Goal: Task Accomplishment & Management: Use online tool/utility

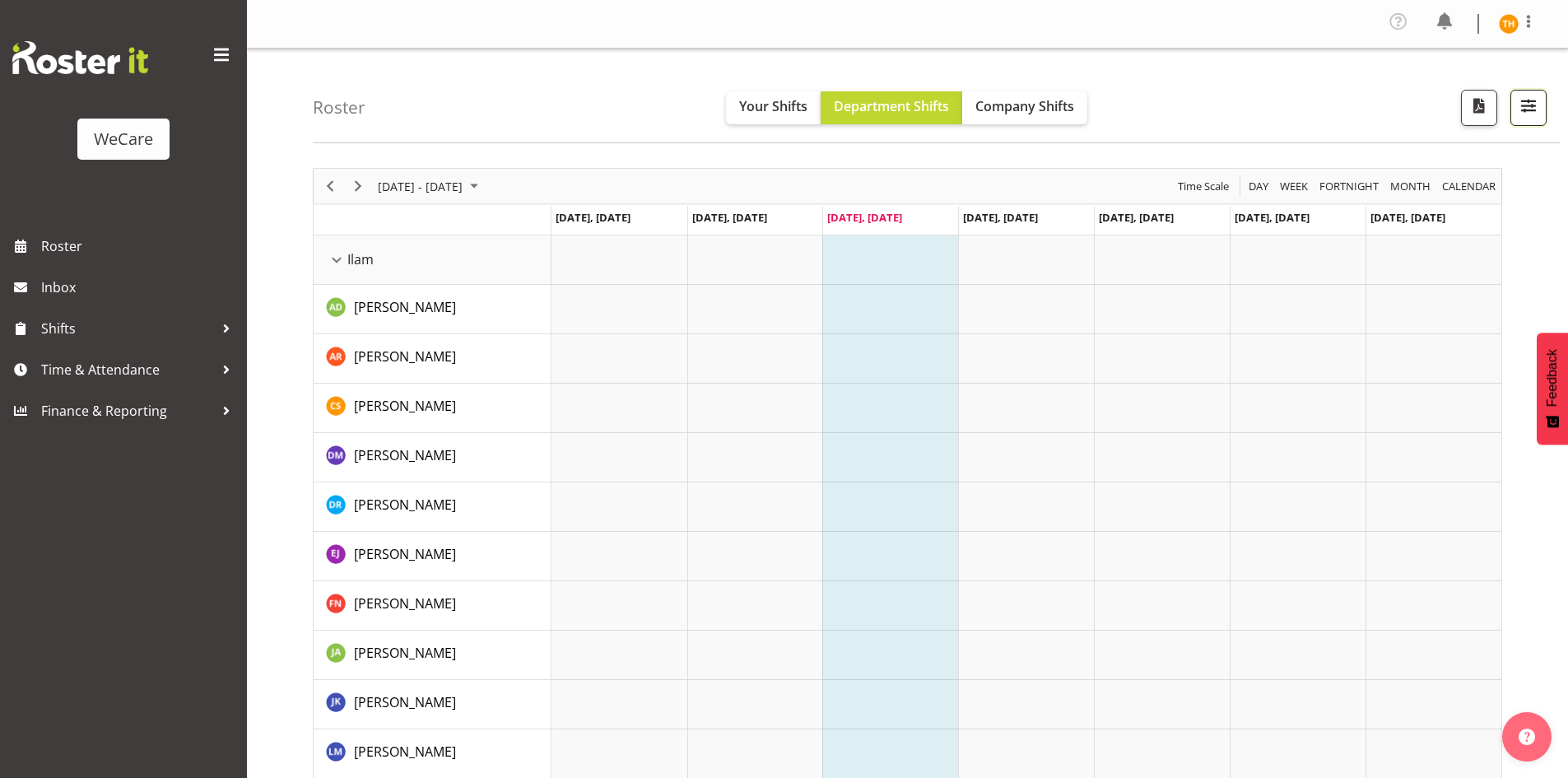
click at [1521, 110] on span "button" at bounding box center [1528, 105] width 22 height 22
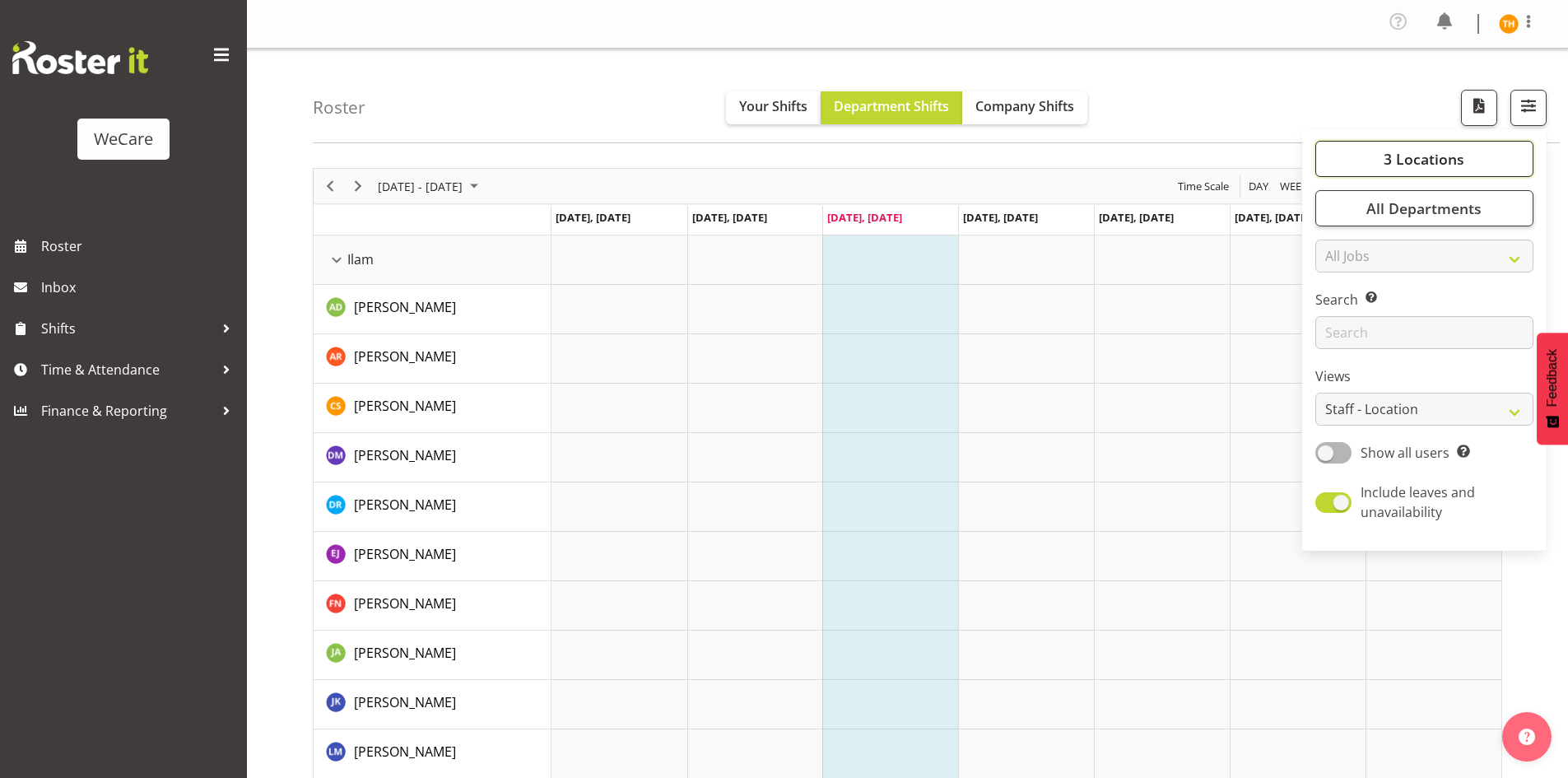
click at [1456, 174] on button "3 Locations" at bounding box center [1424, 159] width 219 height 36
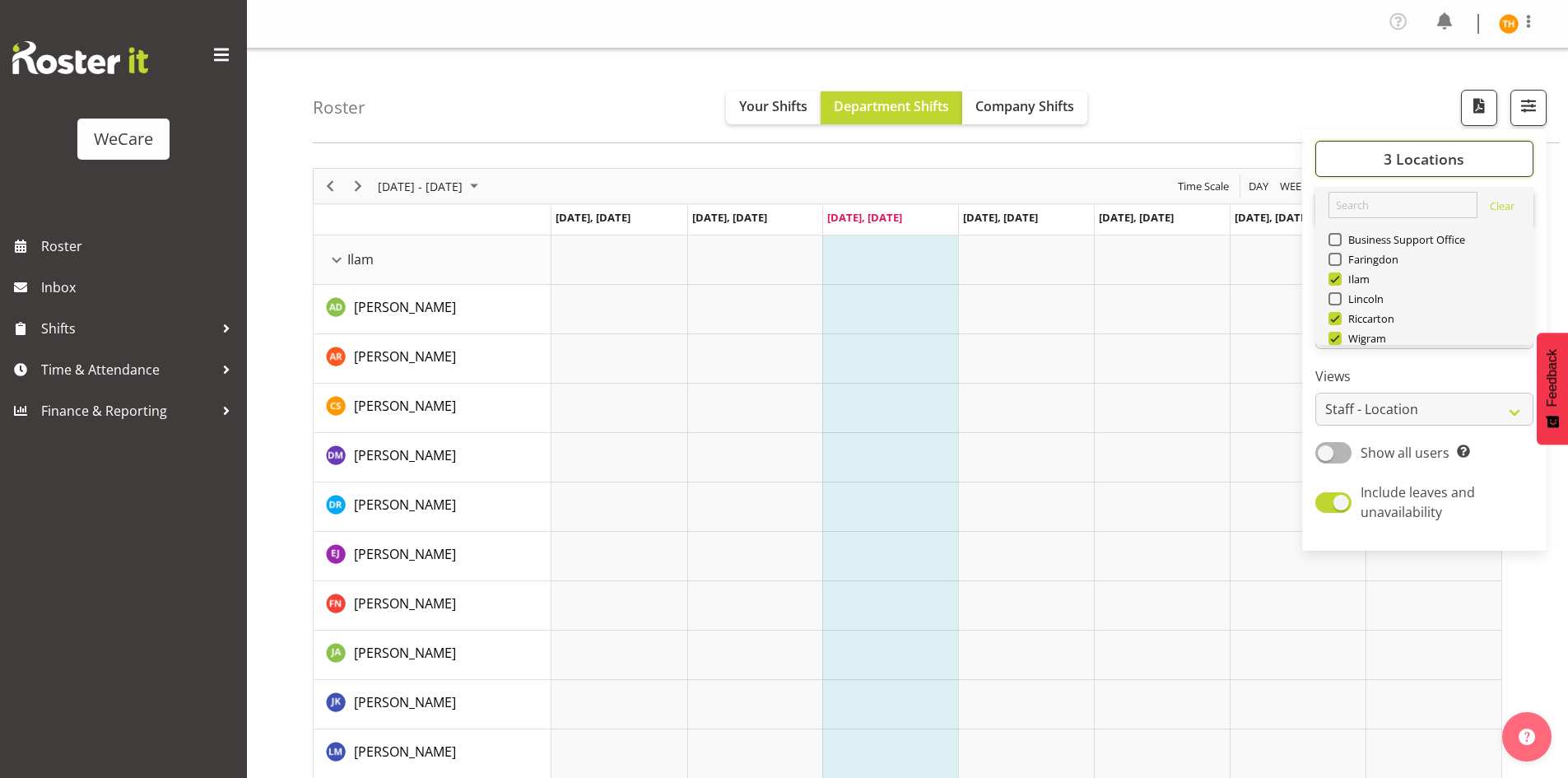
scroll to position [60, 0]
click at [1336, 278] on span at bounding box center [1335, 279] width 13 height 13
click at [1336, 278] on input "Wigram" at bounding box center [1333, 279] width 10 height 10
checkbox input "false"
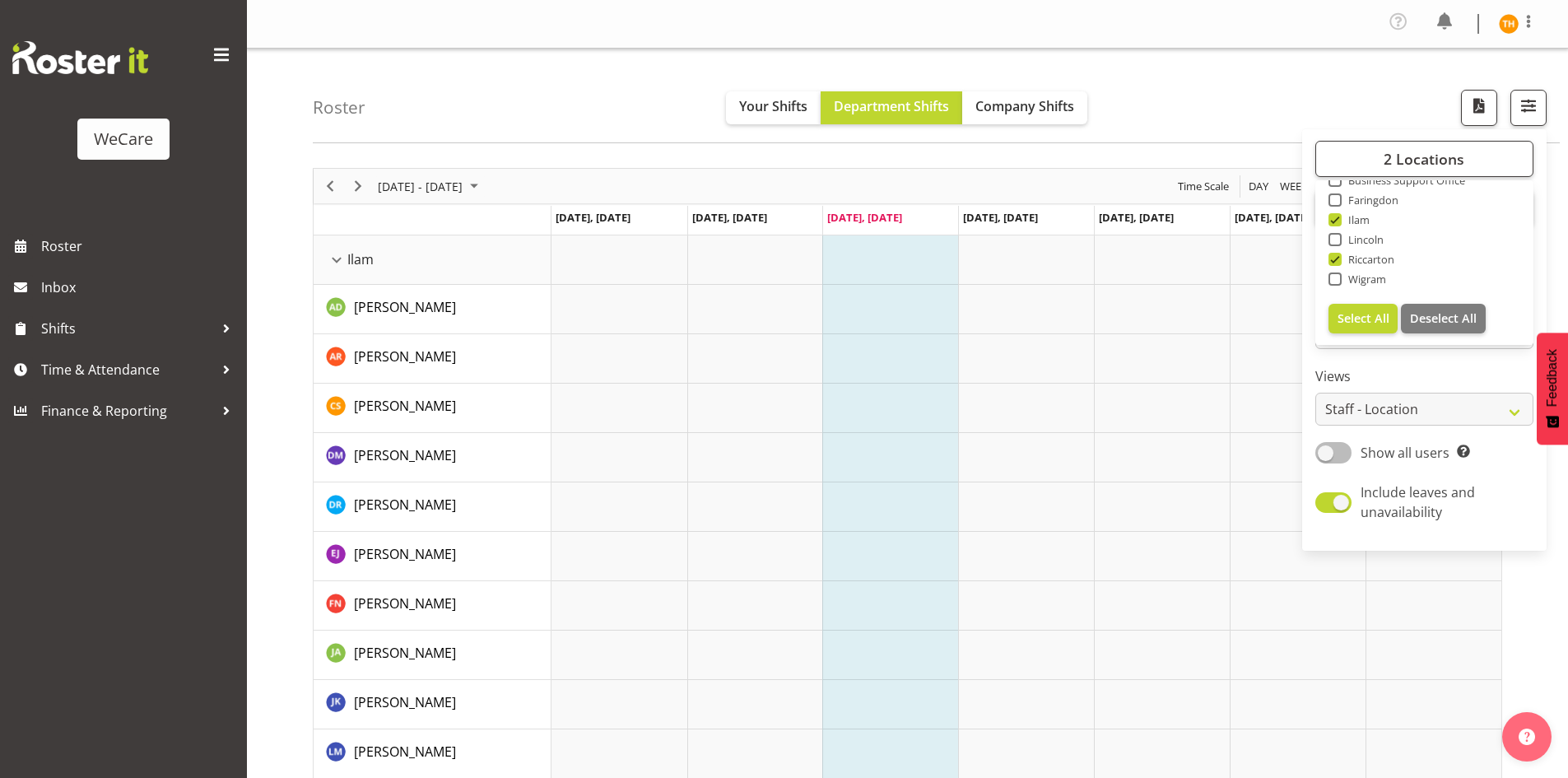
click at [1342, 453] on span at bounding box center [1333, 452] width 36 height 21
click at [1326, 453] on input "Show all users Show only rostered employees" at bounding box center [1320, 451] width 10 height 10
checkbox input "true"
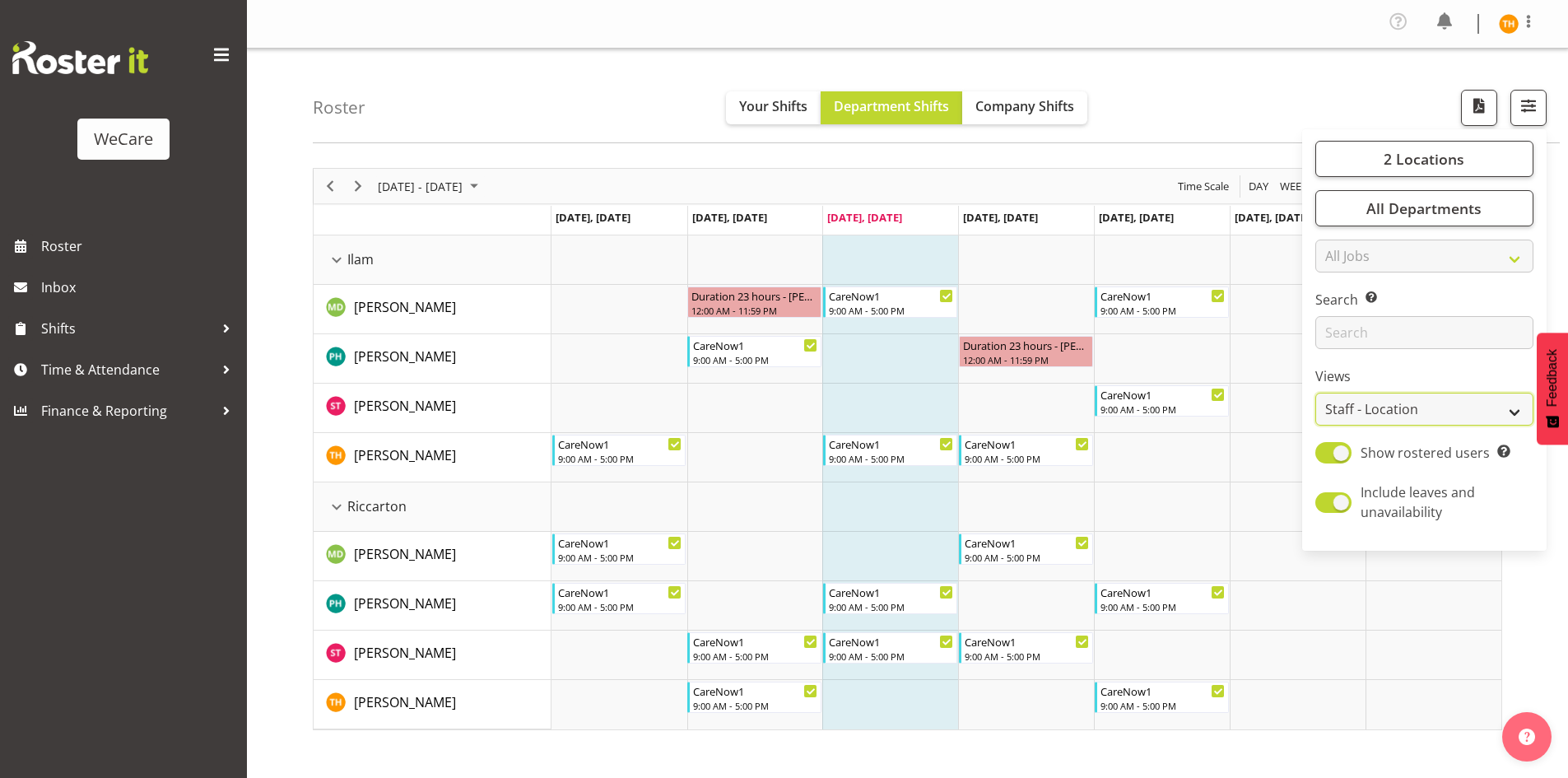
click at [1446, 406] on select "Staff Role Shift - Horizontal Shift - Vertical Staff - Location" at bounding box center [1424, 409] width 219 height 33
click at [1316, 393] on select "Staff Role Shift - Horizontal Shift - Vertical Staff - Location" at bounding box center [1424, 409] width 219 height 33
click at [1485, 593] on td "Timeline Week of September 10, 2025" at bounding box center [1434, 606] width 136 height 49
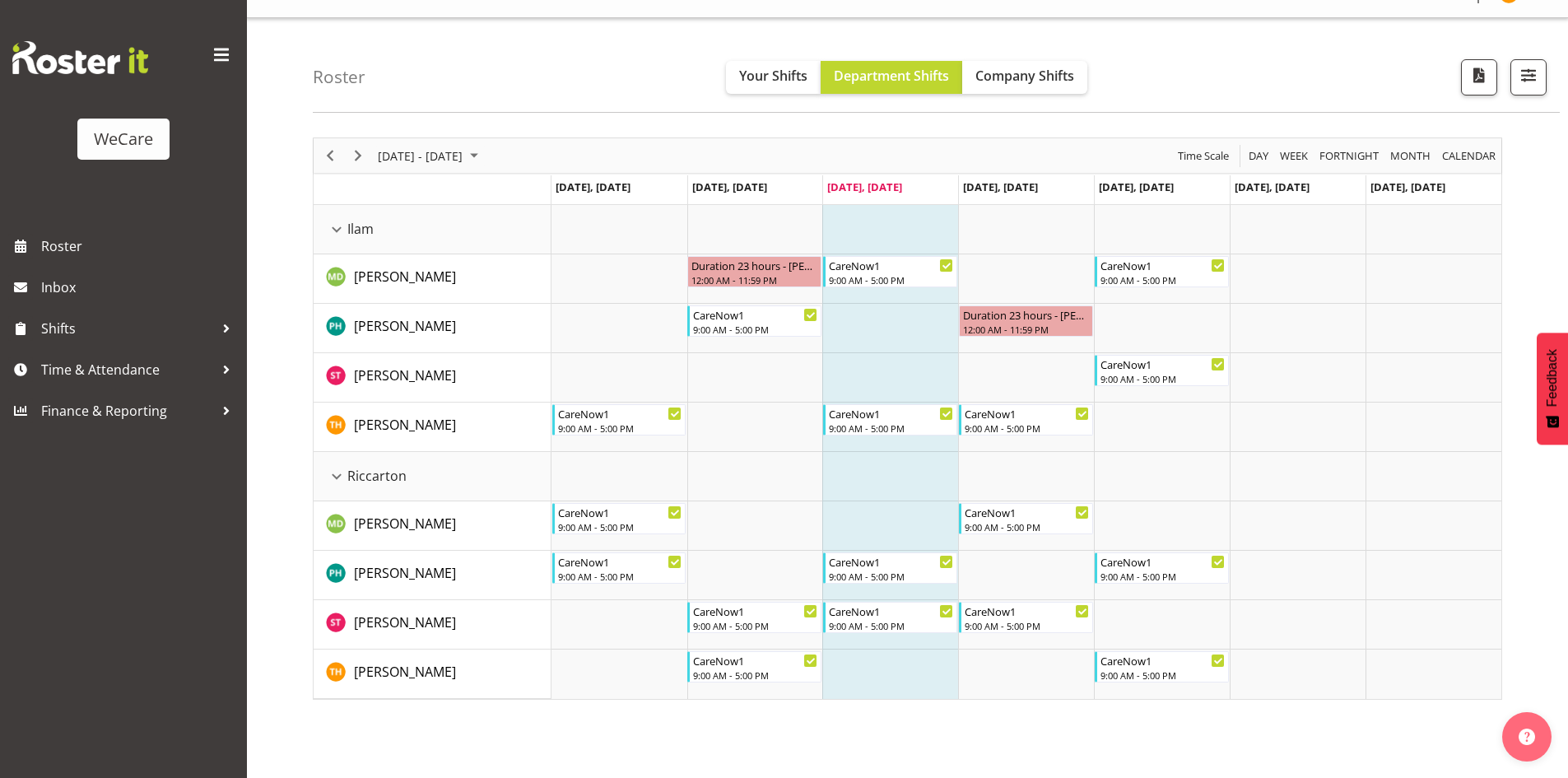
scroll to position [36, 0]
